Goal: Task Accomplishment & Management: Manage account settings

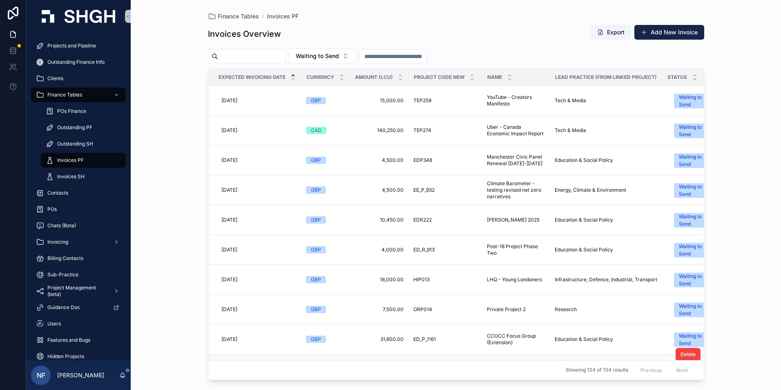
scroll to position [123, 0]
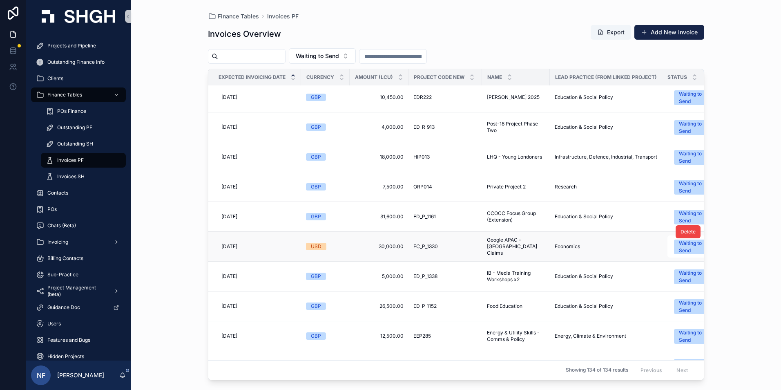
click at [320, 245] on div "USD" at bounding box center [316, 246] width 11 height 7
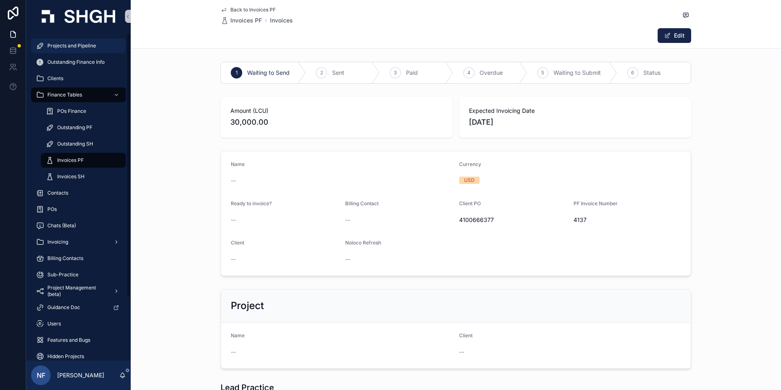
click at [63, 47] on span "Projects and Pipeline" at bounding box center [71, 45] width 49 height 7
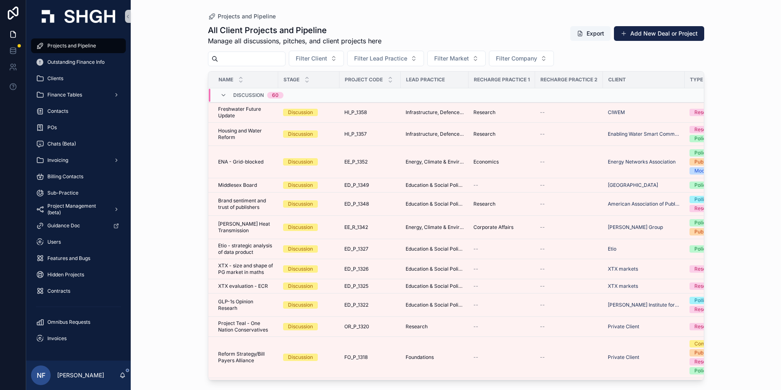
click at [247, 60] on input "scrollable content" at bounding box center [251, 58] width 67 height 11
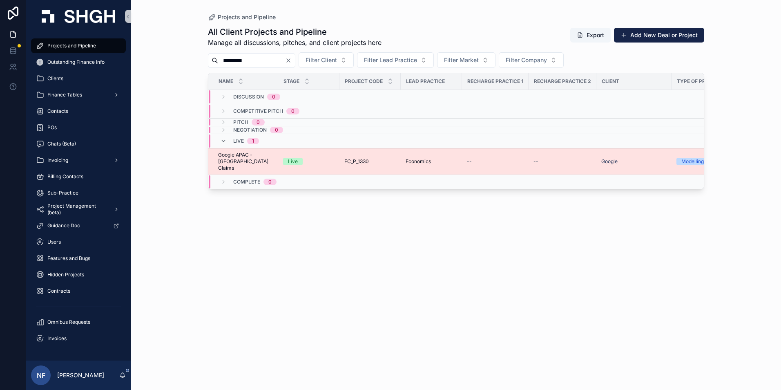
type input "*********"
click at [237, 154] on span "Google APAC - [GEOGRAPHIC_DATA] Claims" at bounding box center [245, 162] width 55 height 20
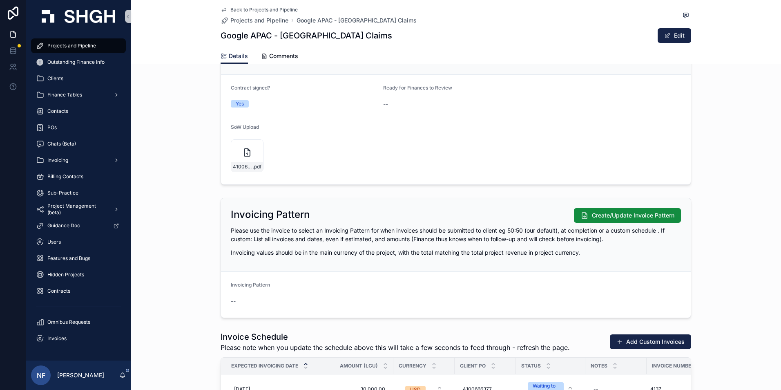
scroll to position [1103, 0]
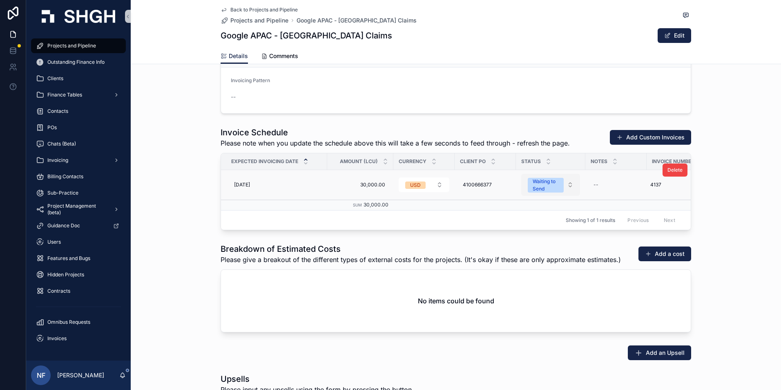
click at [540, 185] on div "Waiting to Send" at bounding box center [546, 185] width 26 height 15
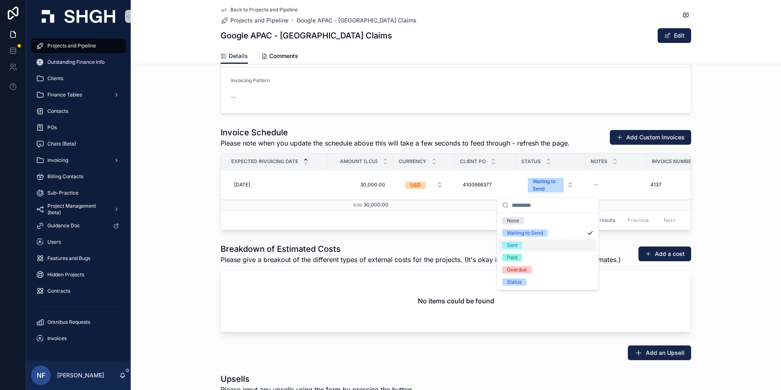
click at [507, 245] on div "Sent" at bounding box center [512, 244] width 11 height 7
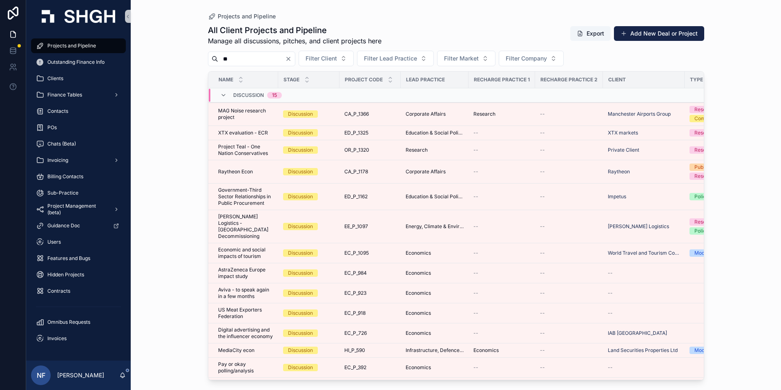
type input "*****"
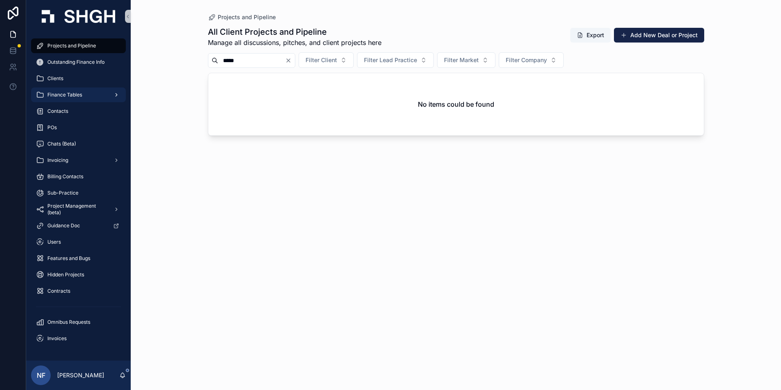
click at [67, 93] on span "Finance Tables" at bounding box center [64, 95] width 35 height 7
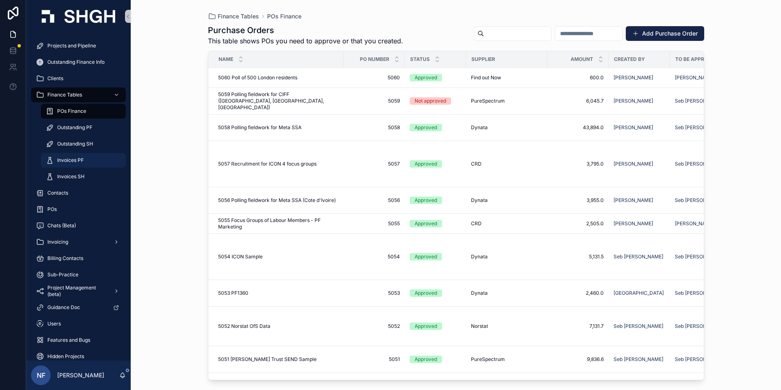
click at [67, 161] on span "Invoices PF" at bounding box center [70, 160] width 27 height 7
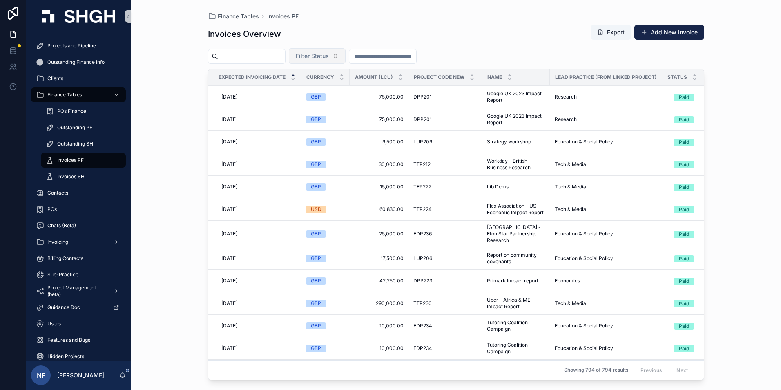
click at [335, 61] on button "Filter Status" at bounding box center [317, 56] width 57 height 16
click at [315, 91] on div "Waiting to Send" at bounding box center [338, 89] width 98 height 13
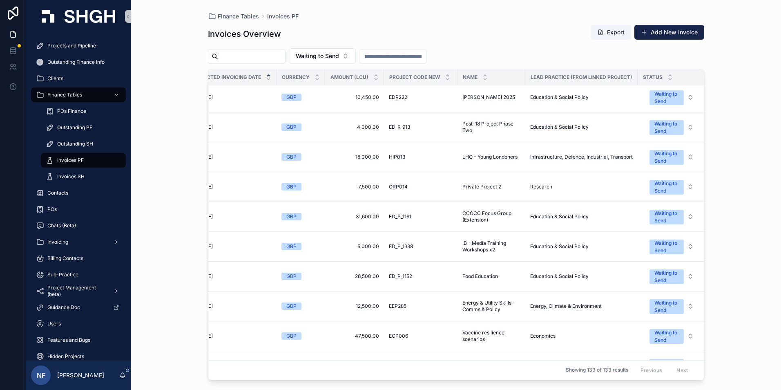
scroll to position [123, 157]
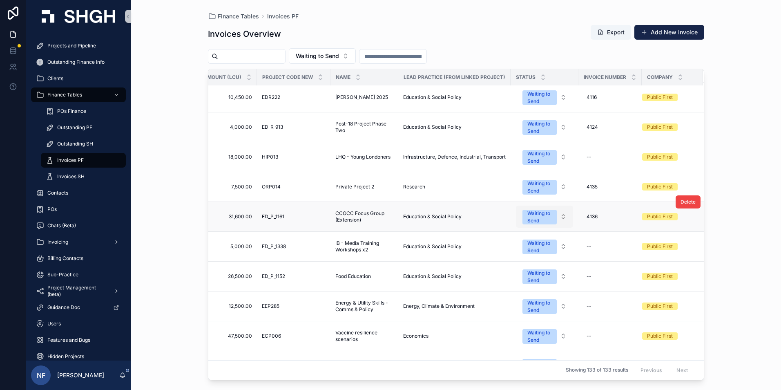
click at [527, 221] on div "Waiting to Send" at bounding box center [539, 217] width 25 height 15
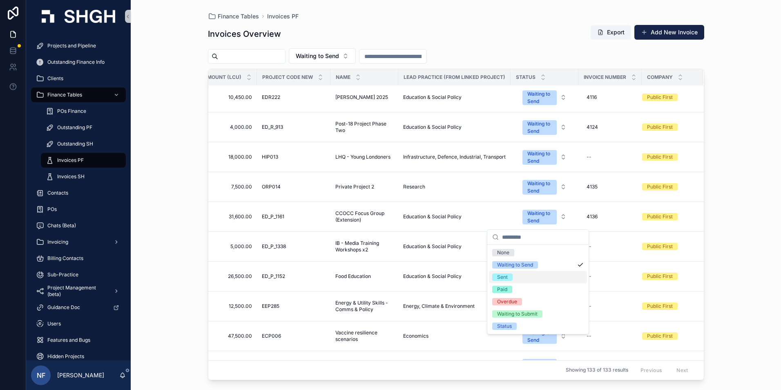
click at [509, 280] on span "Sent" at bounding box center [502, 276] width 20 height 7
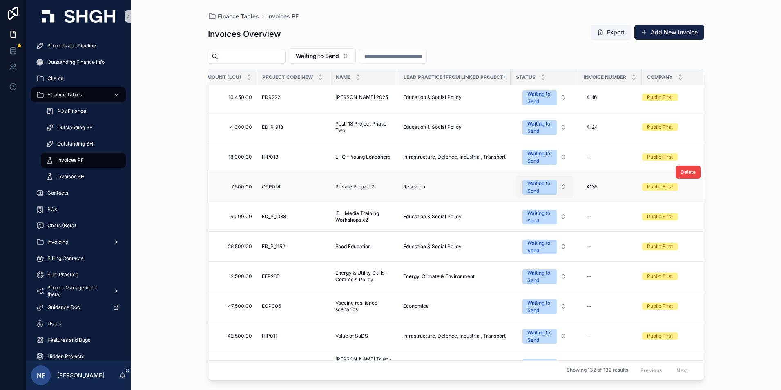
click at [535, 186] on div "Waiting to Send" at bounding box center [539, 187] width 25 height 15
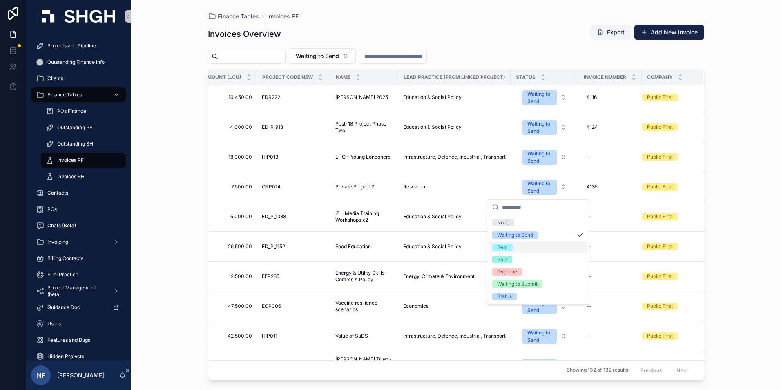
click at [504, 245] on div "Sent" at bounding box center [502, 247] width 11 height 7
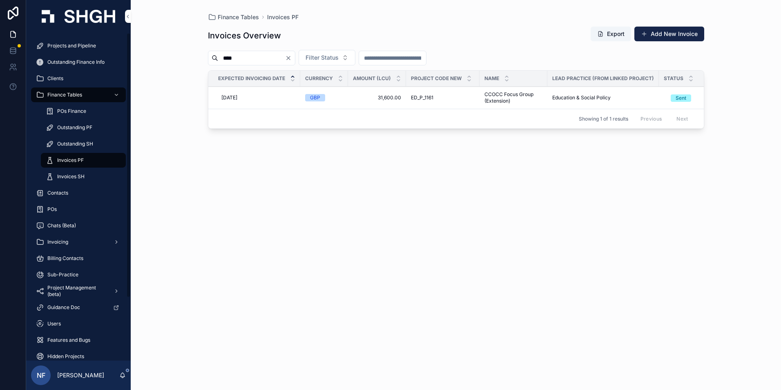
click at [55, 45] on span "Projects and Pipeline" at bounding box center [71, 45] width 49 height 7
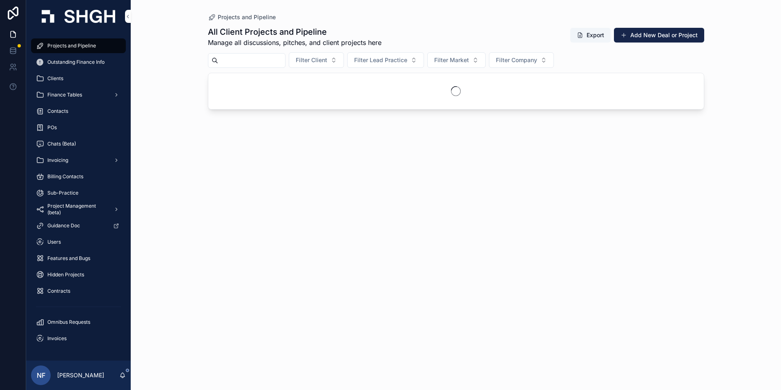
click at [222, 59] on input "scrollable content" at bounding box center [251, 60] width 67 height 11
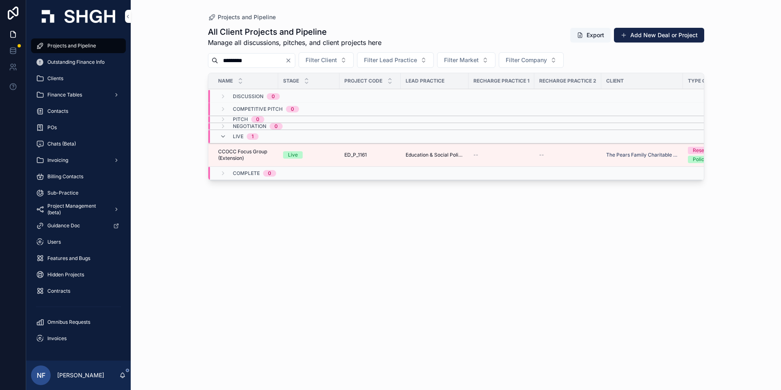
type input "*********"
click at [239, 152] on span "CCOCC Focus Group (Extension)" at bounding box center [245, 154] width 55 height 13
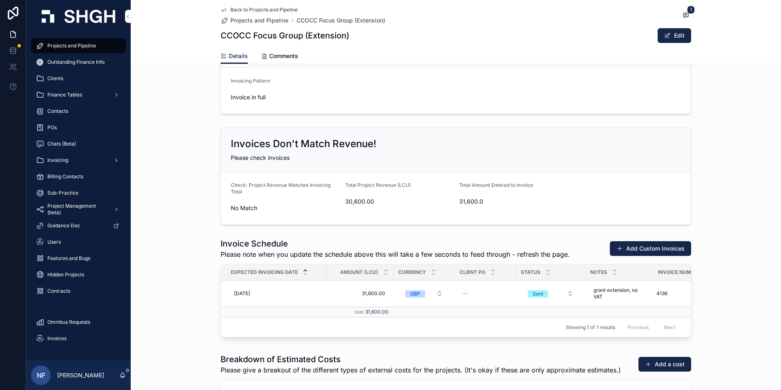
scroll to position [1226, 0]
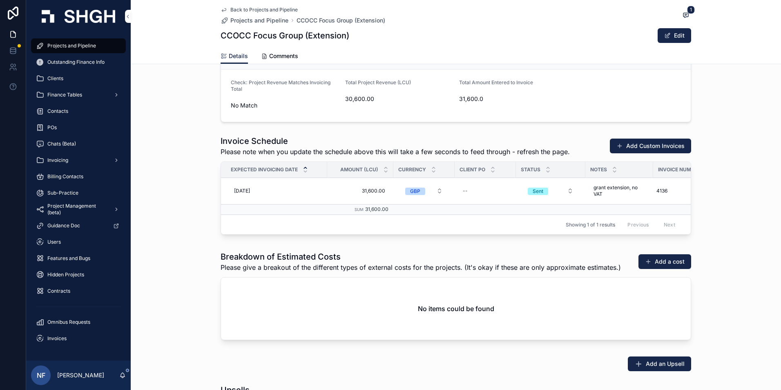
click at [665, 34] on span "scrollable content" at bounding box center [667, 35] width 7 height 7
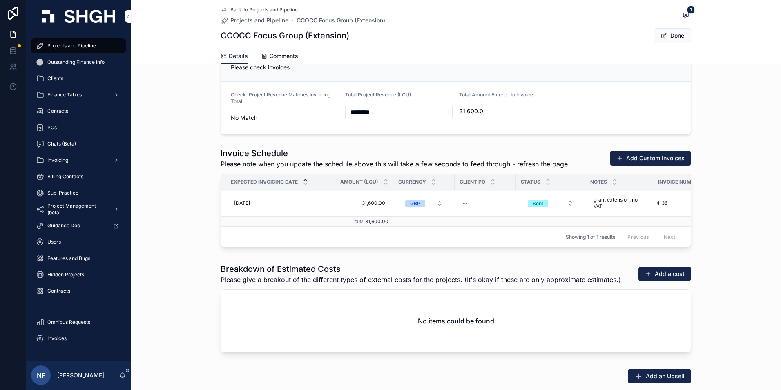
scroll to position [1238, 0]
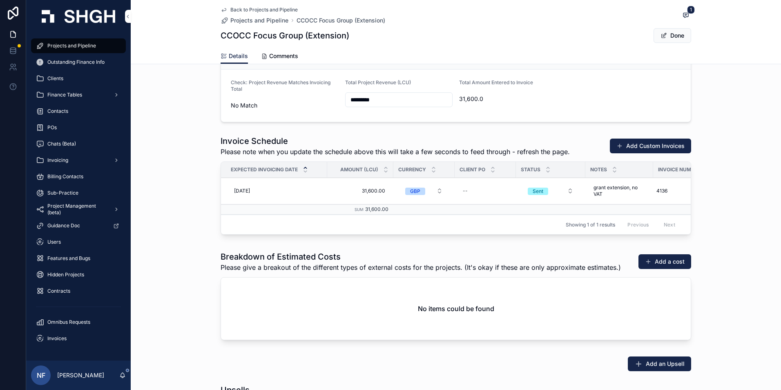
click at [472, 101] on span "31,600.0" at bounding box center [513, 99] width 108 height 8
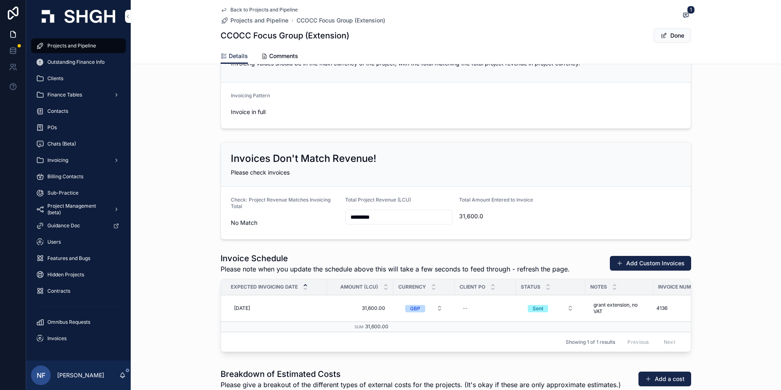
scroll to position [1197, 0]
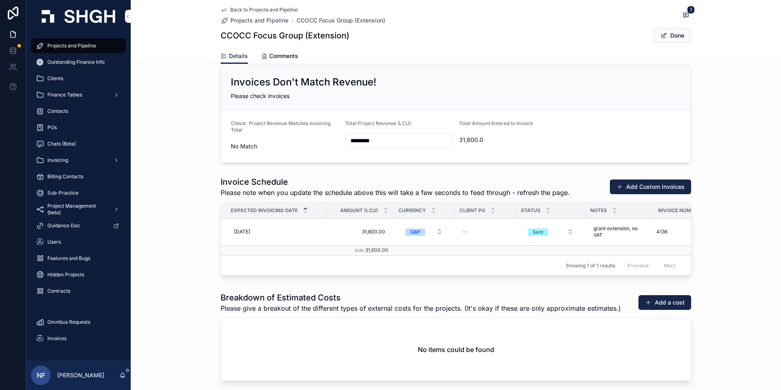
click at [383, 234] on div "31,600.00 31,600.00" at bounding box center [360, 231] width 56 height 13
click at [344, 244] on input "*********" at bounding box center [372, 243] width 77 height 11
type input "*********"
click at [427, 241] on div "scrollable content" at bounding box center [426, 243] width 21 height 10
click at [433, 241] on icon "scrollable content" at bounding box center [432, 242] width 7 height 7
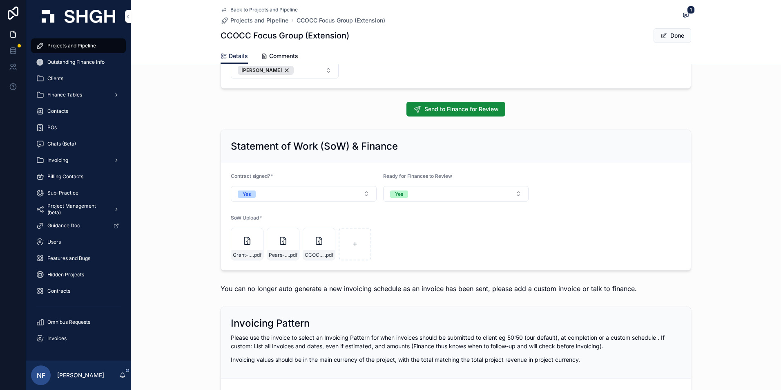
scroll to position [789, 0]
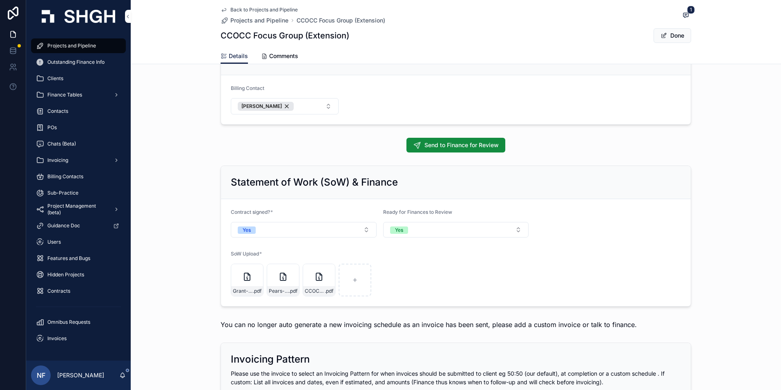
click at [679, 36] on button "Done" at bounding box center [673, 35] width 38 height 15
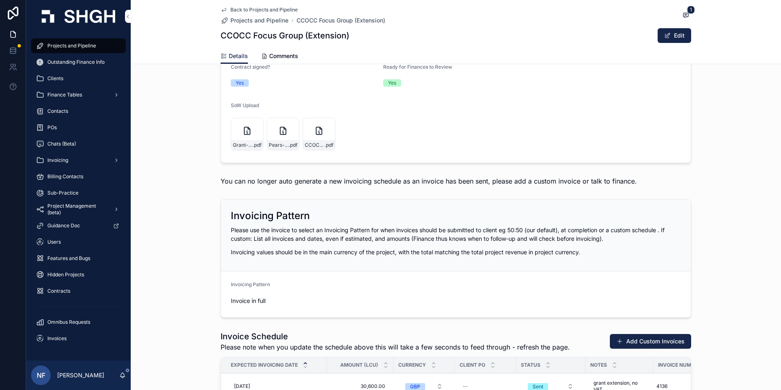
scroll to position [897, 0]
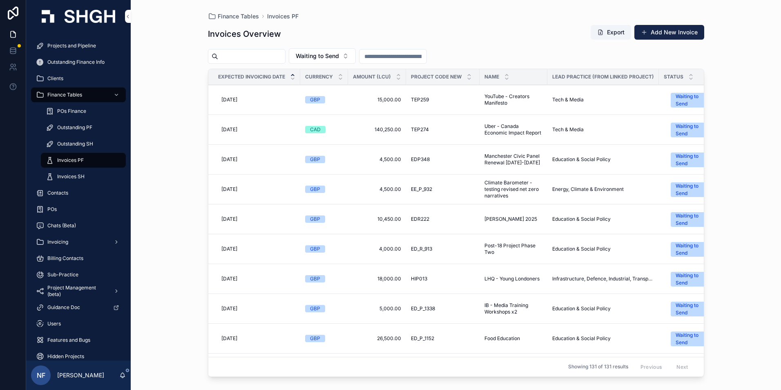
click at [68, 111] on span "POs Finance" at bounding box center [71, 111] width 29 height 7
